Goal: Task Accomplishment & Management: Use online tool/utility

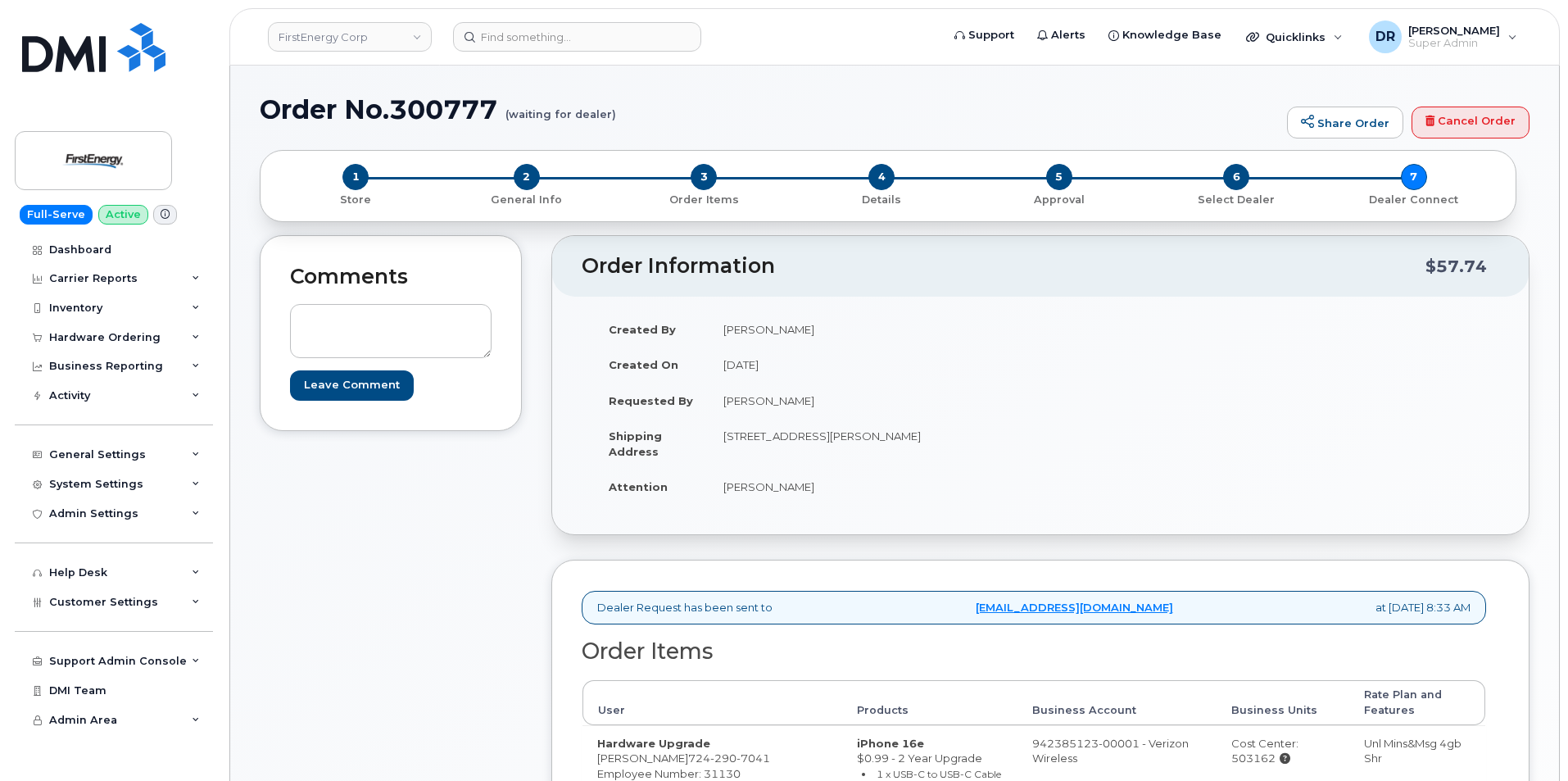
scroll to position [197, 0]
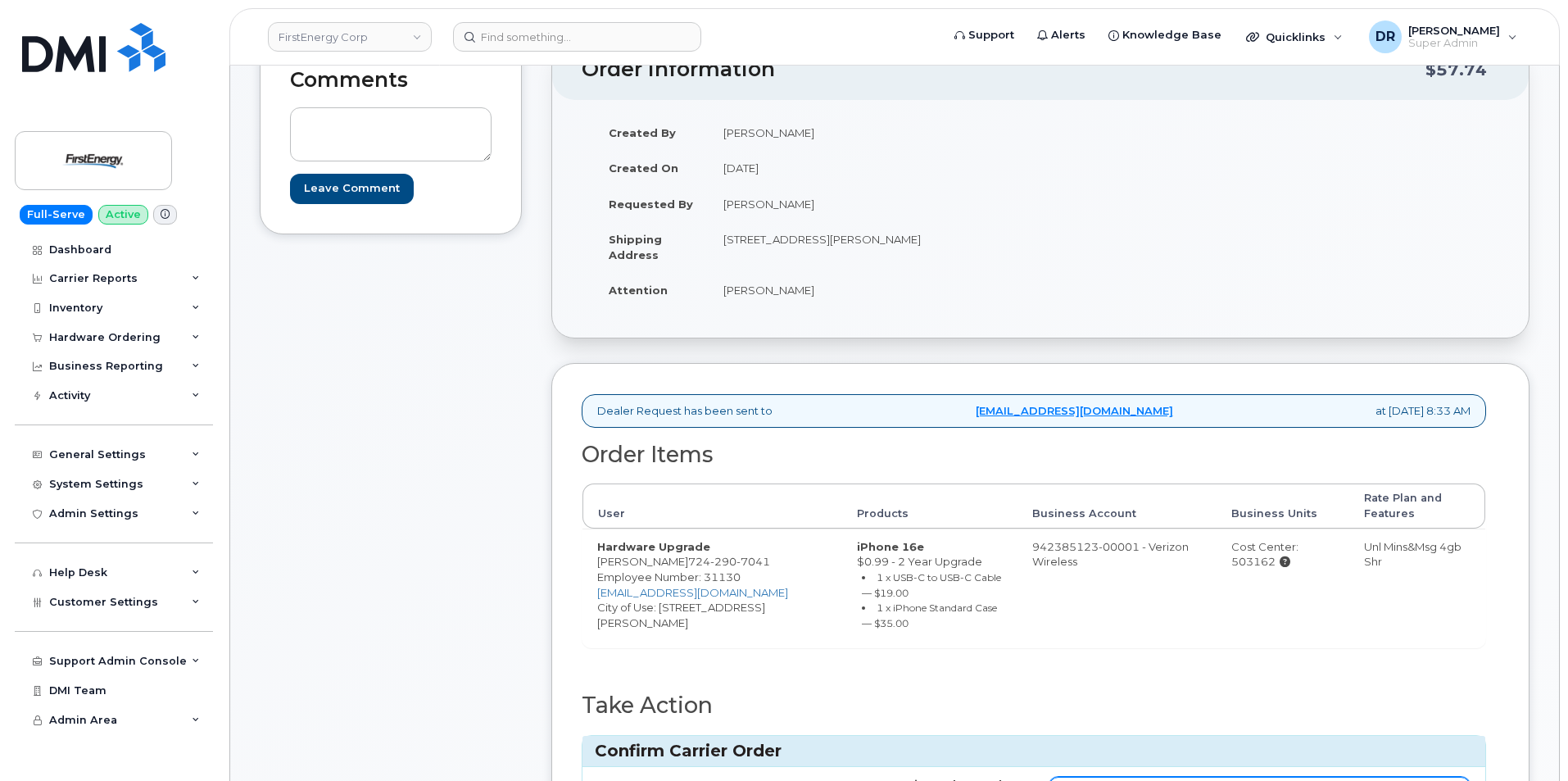
click at [1258, 777] on input "Carrier Order Number" at bounding box center [1259, 791] width 422 height 29
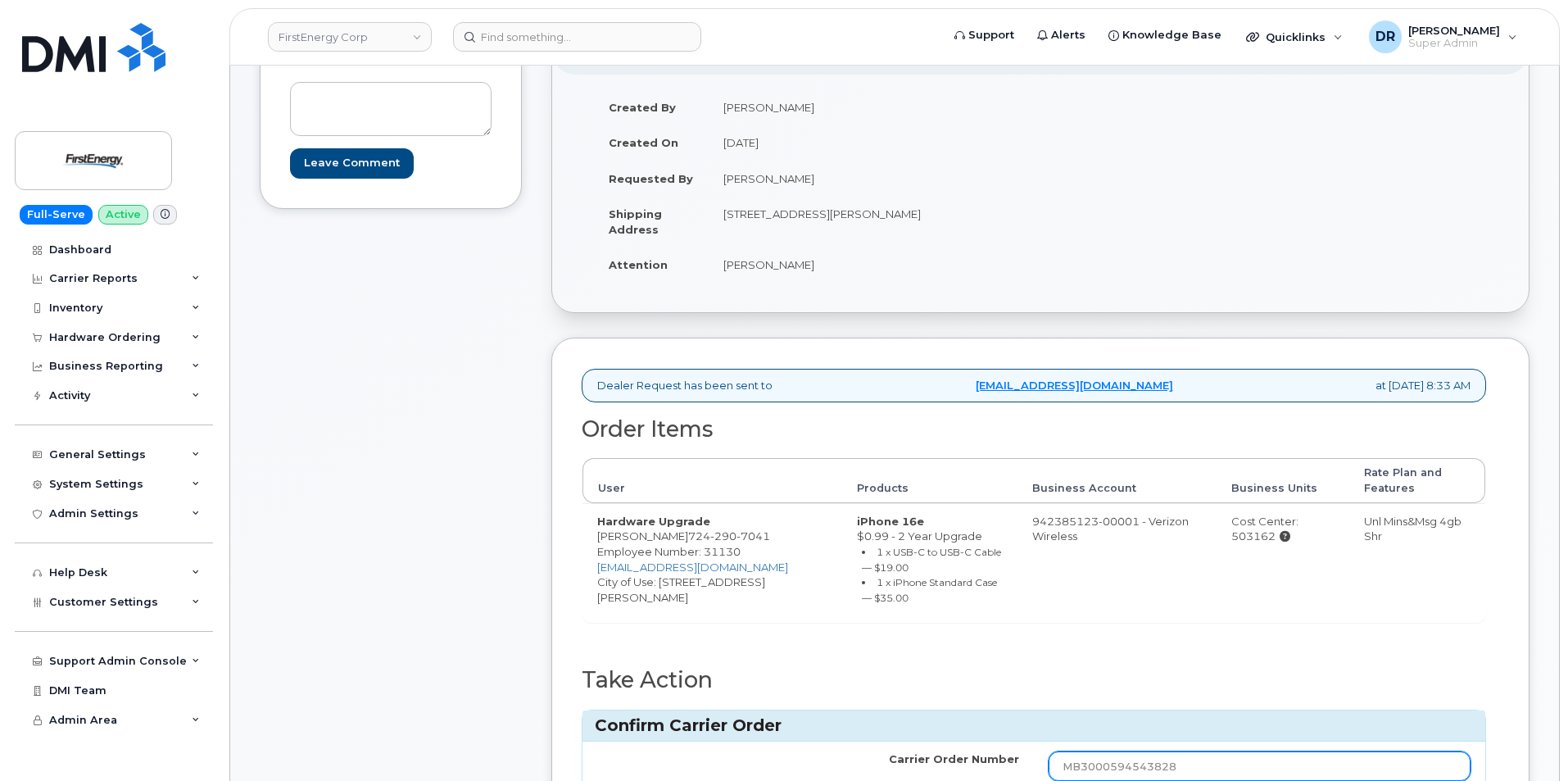
type input "MB3000594543828"
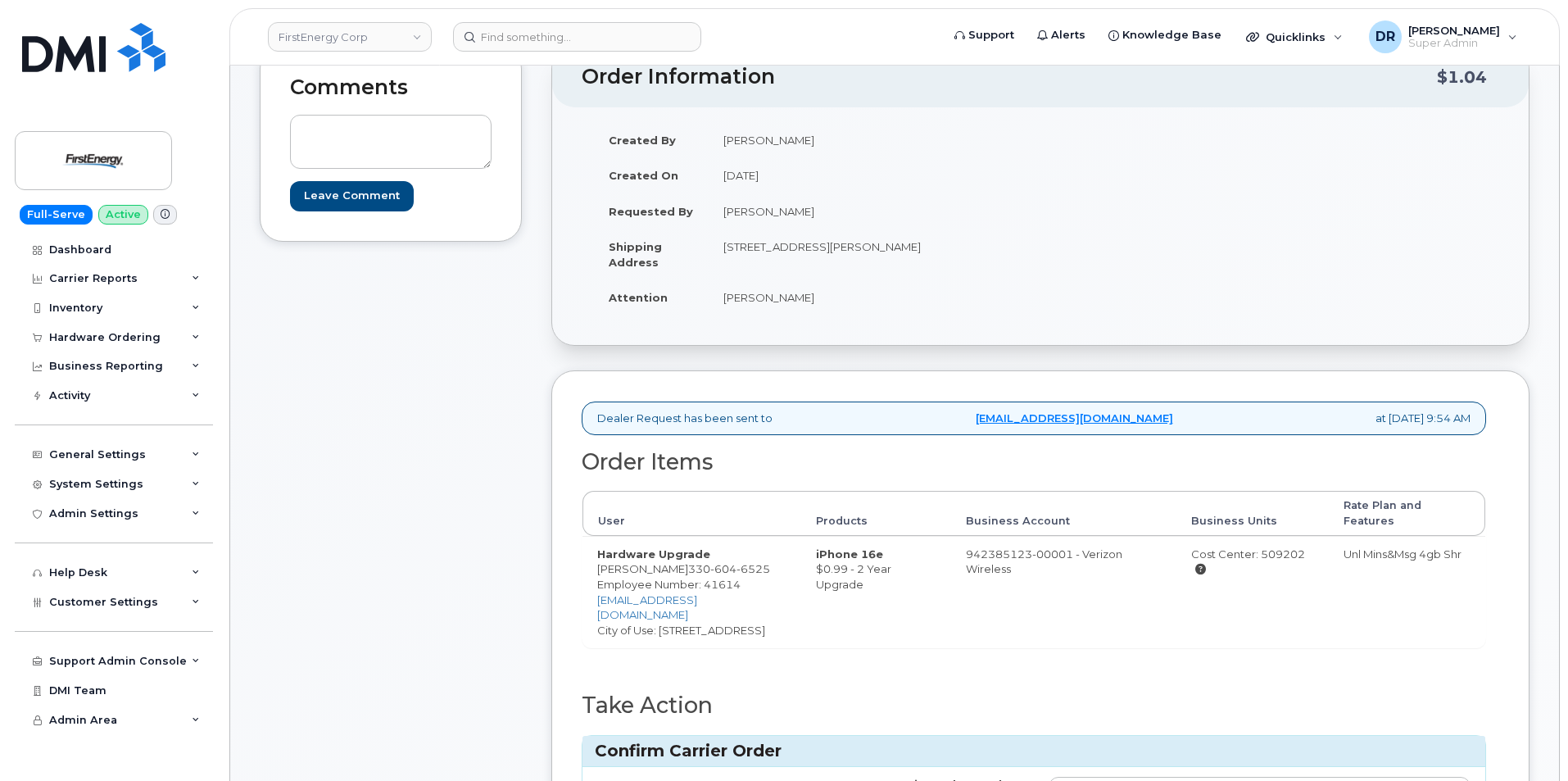
scroll to position [215, 0]
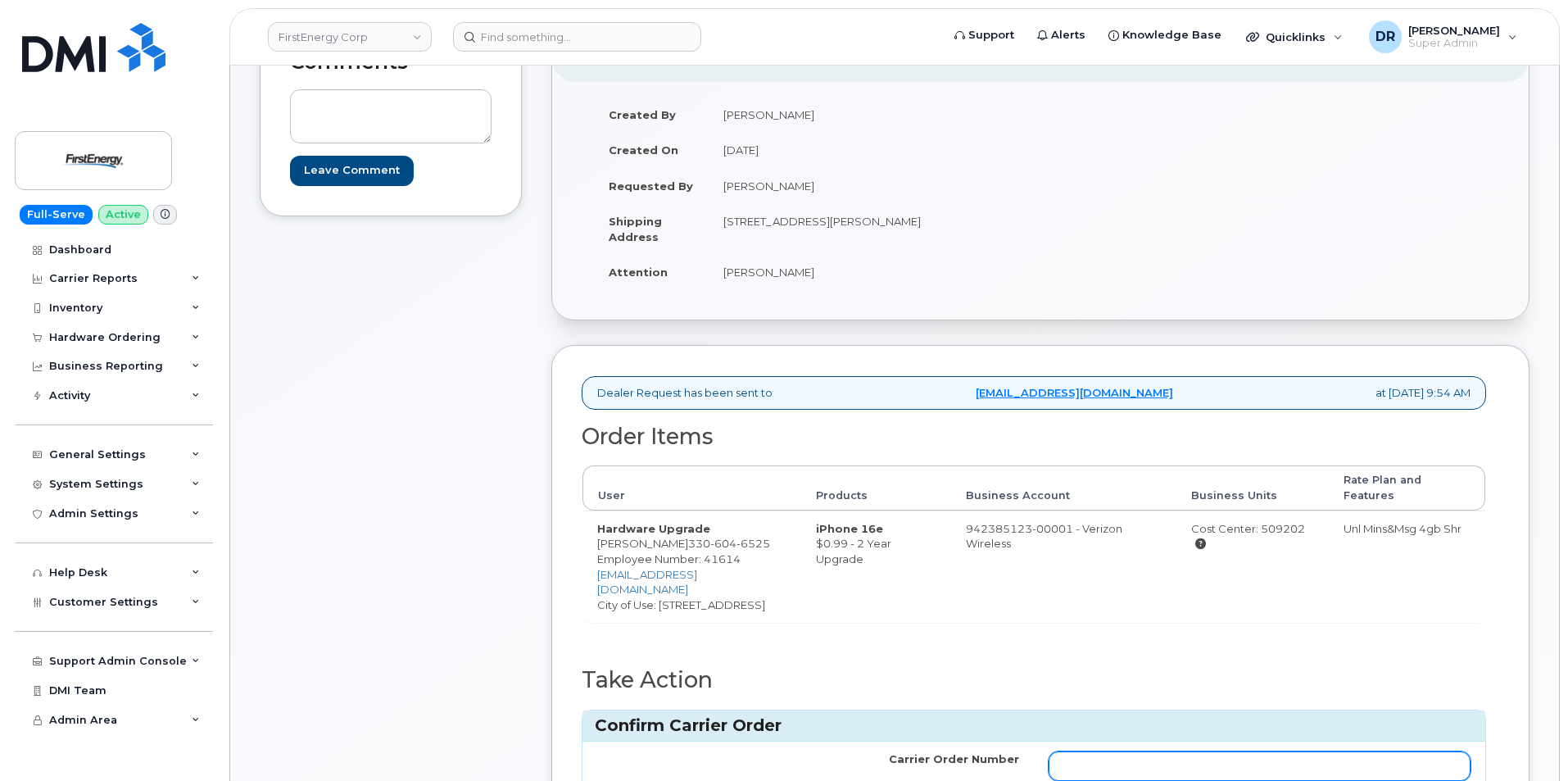
click at [1258, 766] on input "Carrier Order Number" at bounding box center [1259, 766] width 422 height 29
type input "MB3000594563831"
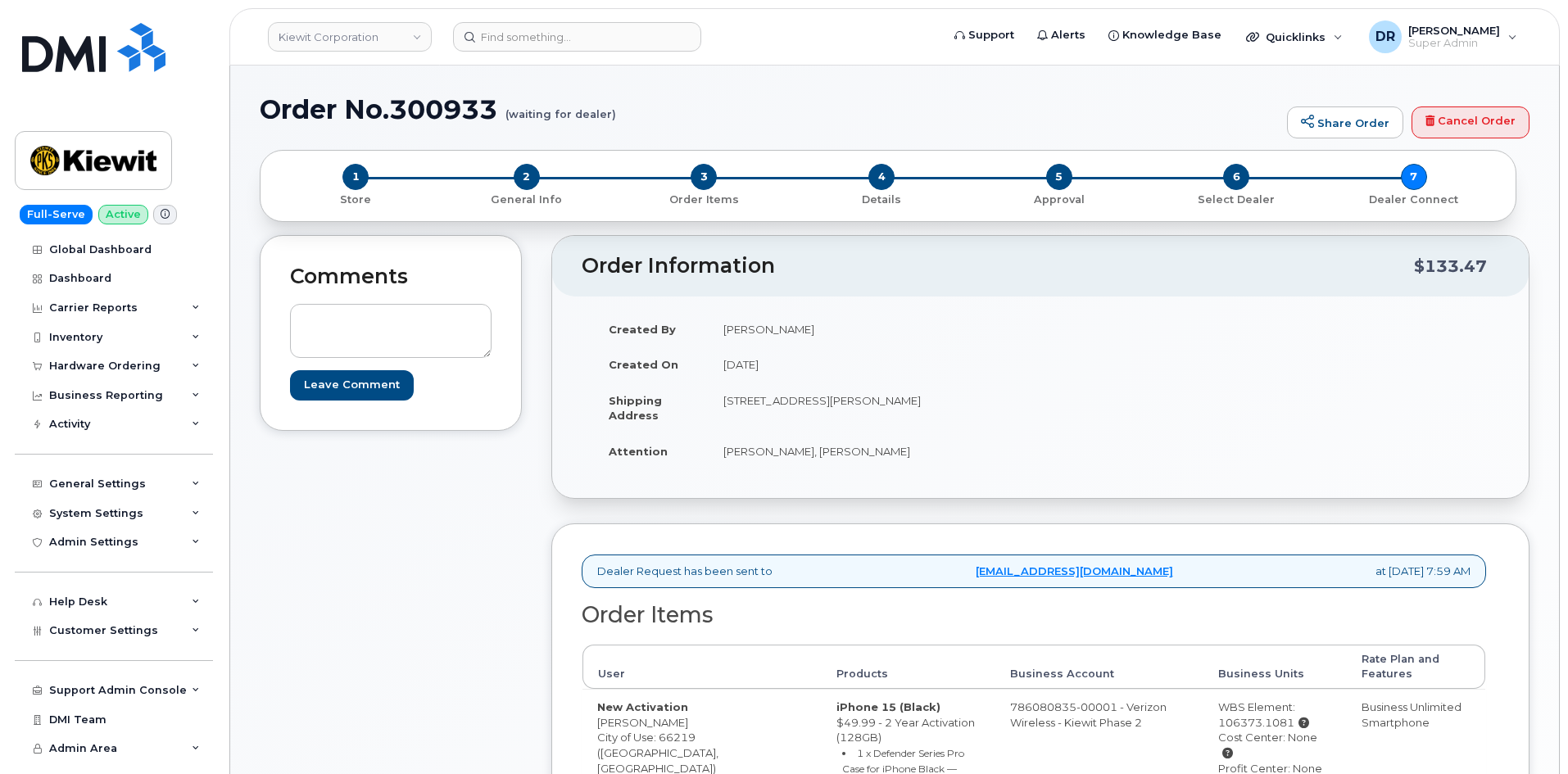
scroll to position [182, 0]
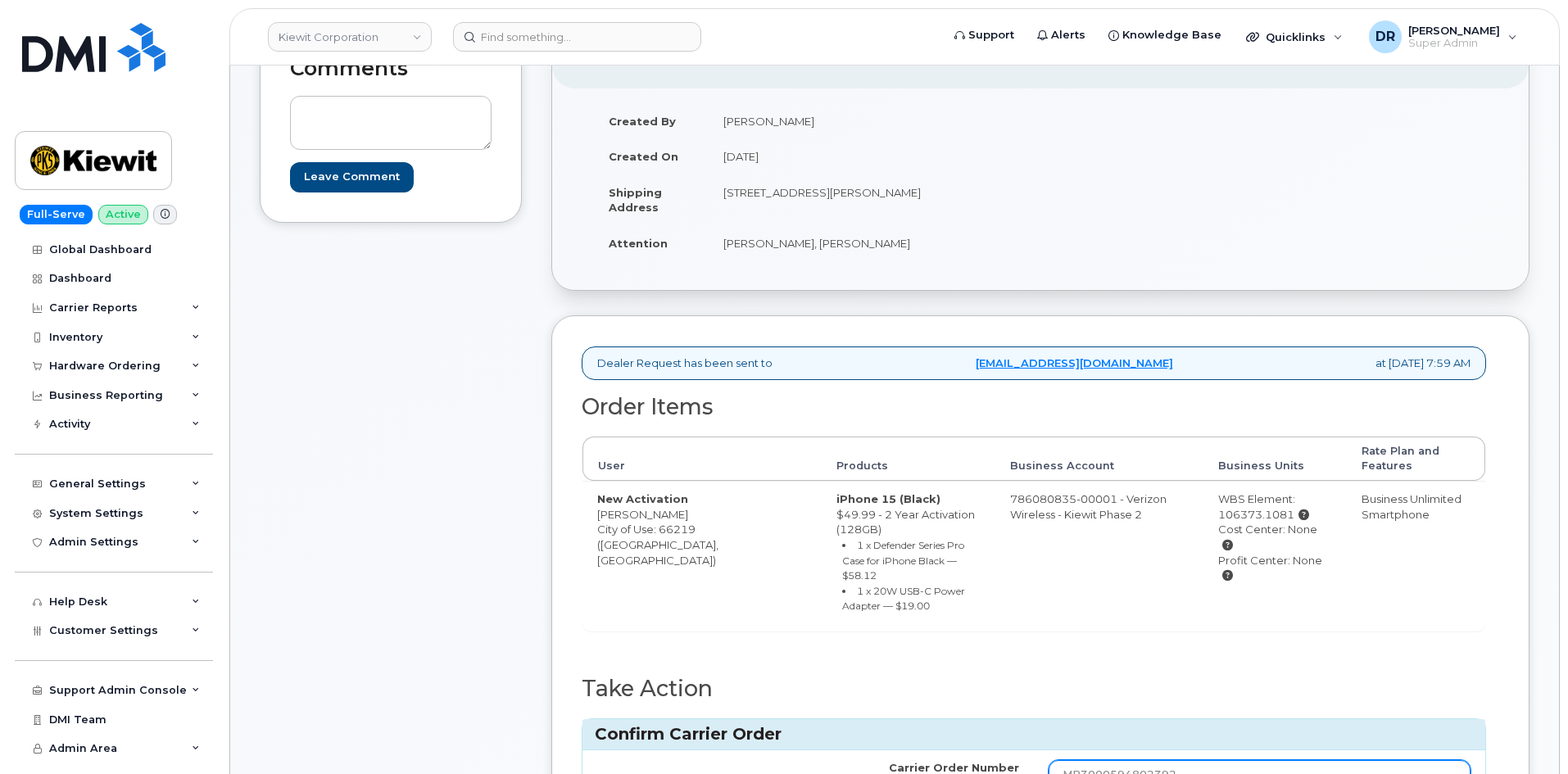
type input "MB3000594802392"
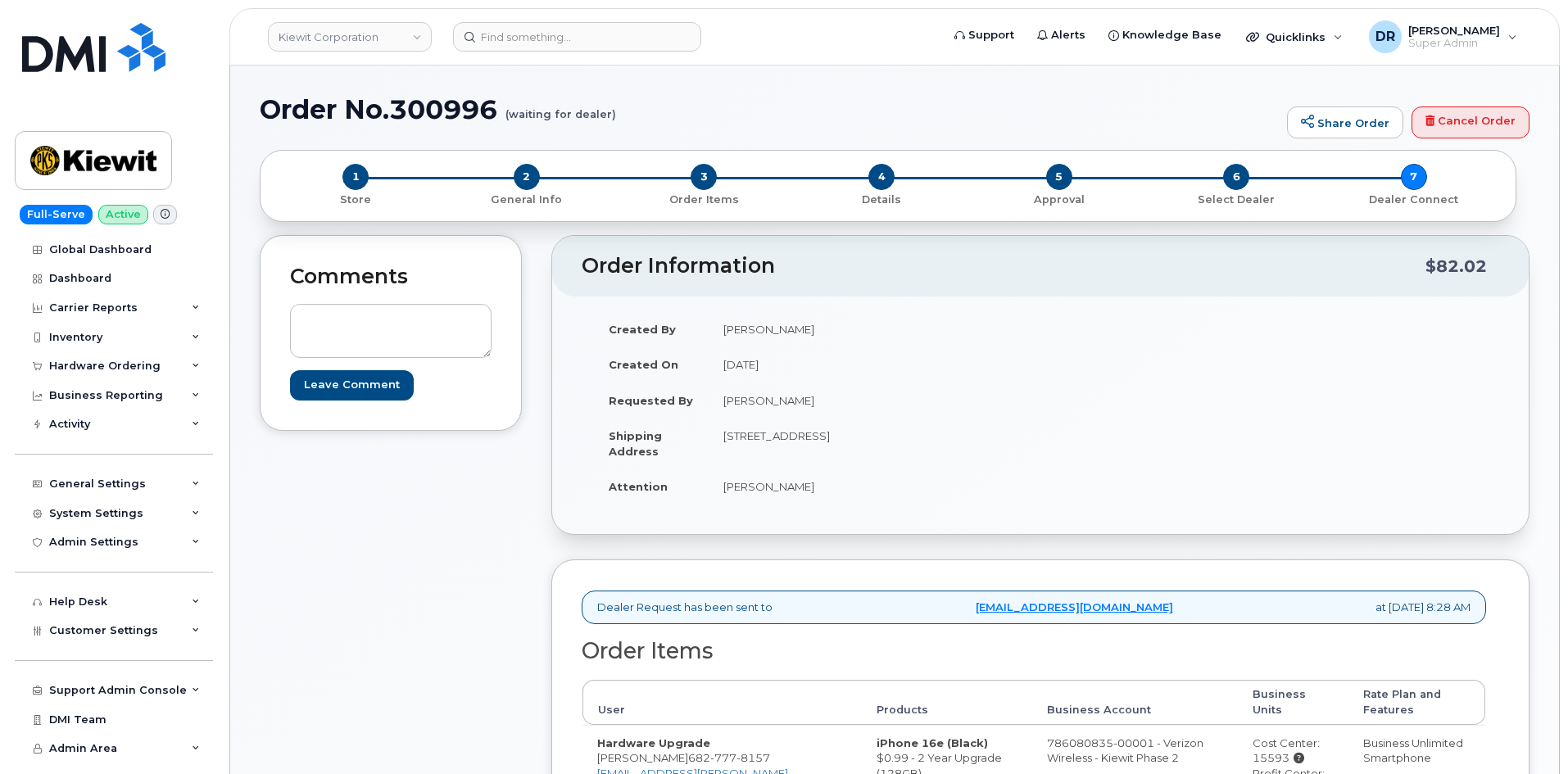
scroll to position [218, 0]
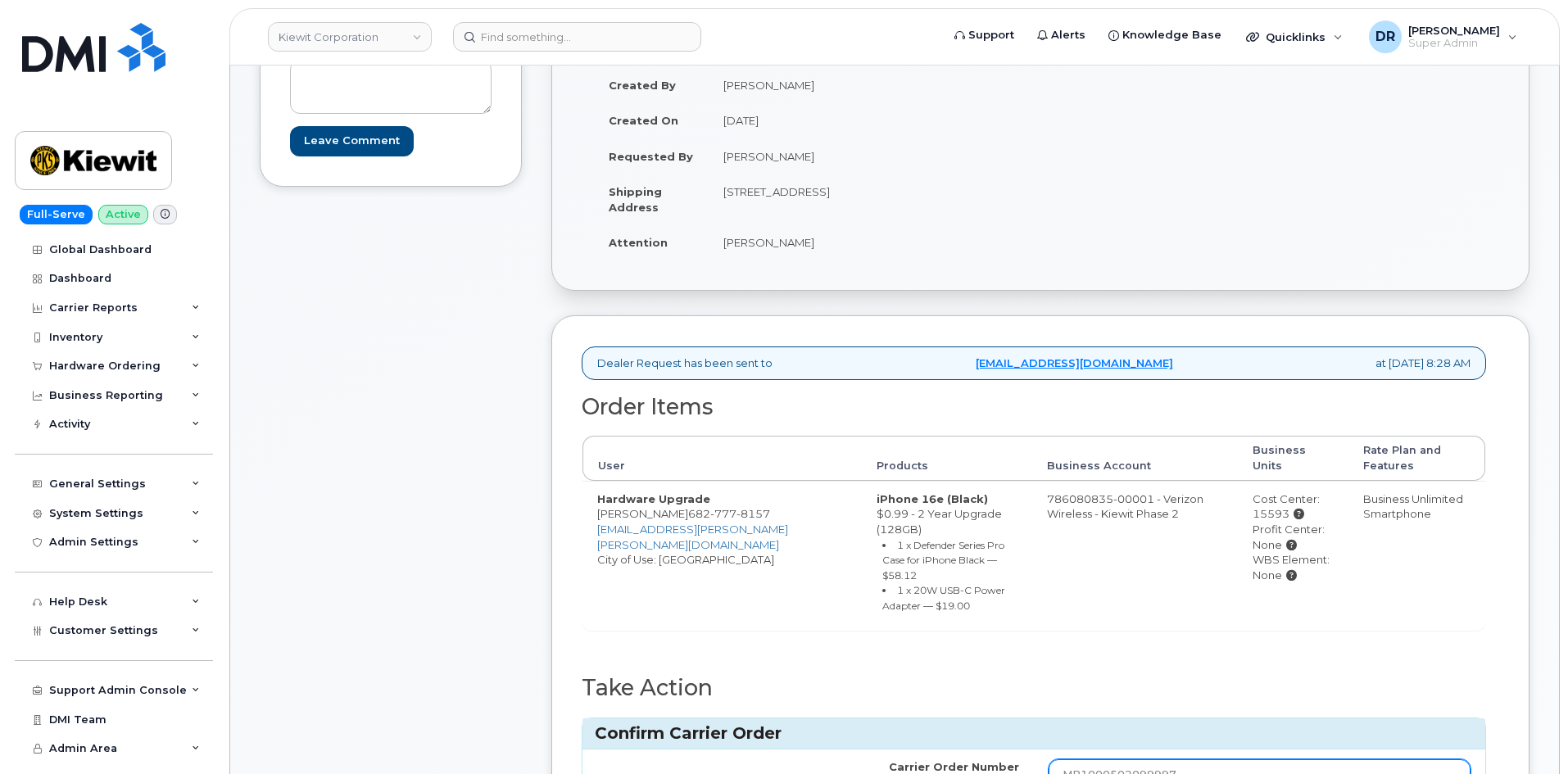
type input "MB1000502099997"
